Goal: Entertainment & Leisure: Consume media (video, audio)

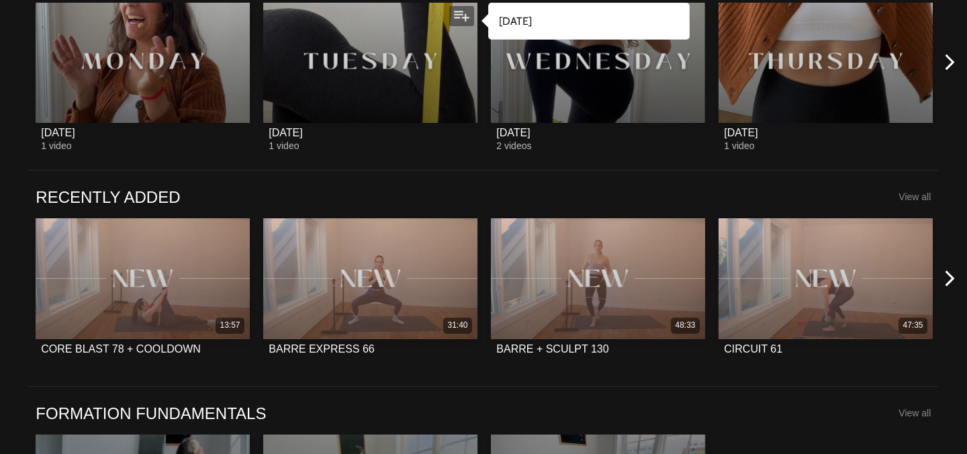
scroll to position [886, 0]
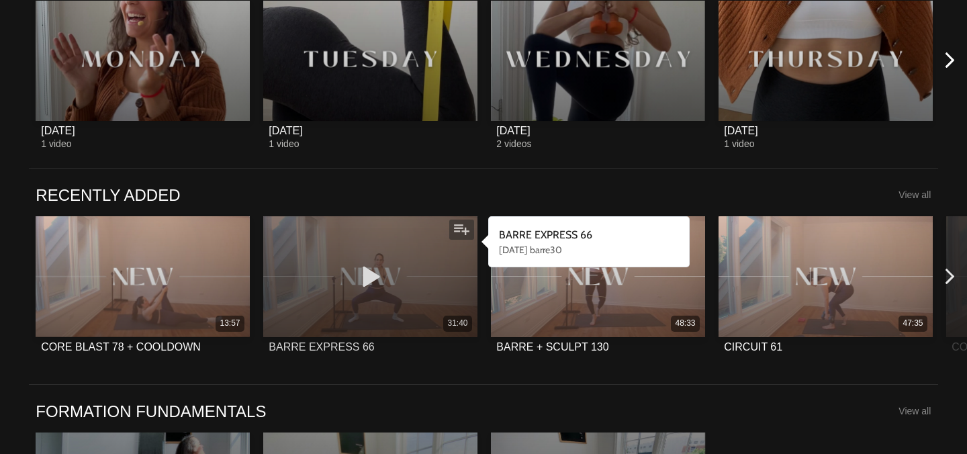
click at [382, 285] on icon at bounding box center [371, 277] width 40 height 24
